Goal: Transaction & Acquisition: Purchase product/service

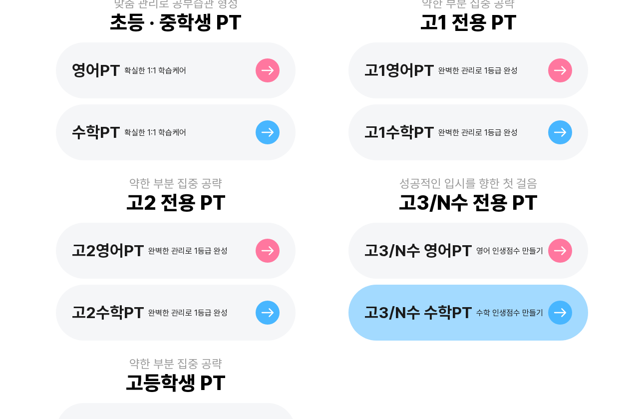
scroll to position [363, 0]
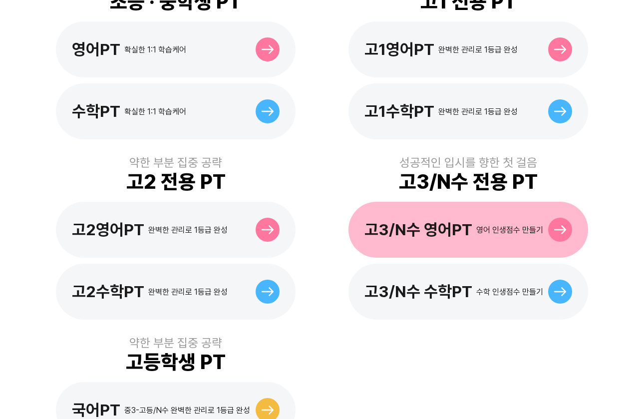
click at [413, 220] on div "고3/N수 영어PT 영어 인생점수 만들기" at bounding box center [467, 230] width 239 height 56
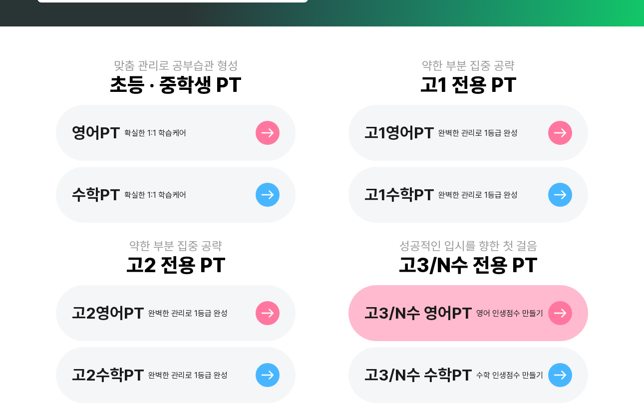
scroll to position [363, 0]
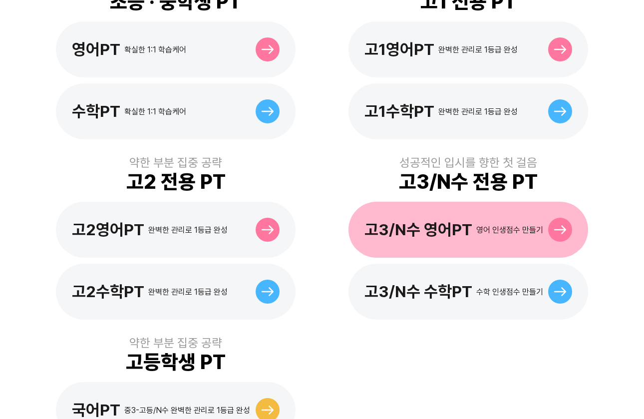
click at [421, 223] on div "고3/N수 영어PT 영어 인생점수 만들기" at bounding box center [467, 230] width 239 height 56
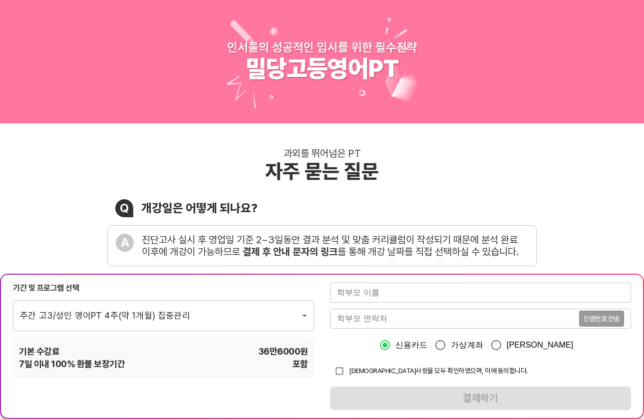
click at [564, 232] on div "과외를 뛰어넘은 PT 자주 묻는 질문 Q 개강일은 어떻게 되나요? A 진단고사 실시 후 영업일 기준 2~3일동안 결과 분석 및 맞춤 커리큘럼이…" at bounding box center [322, 378] width 644 height 510
